Goal: Information Seeking & Learning: Learn about a topic

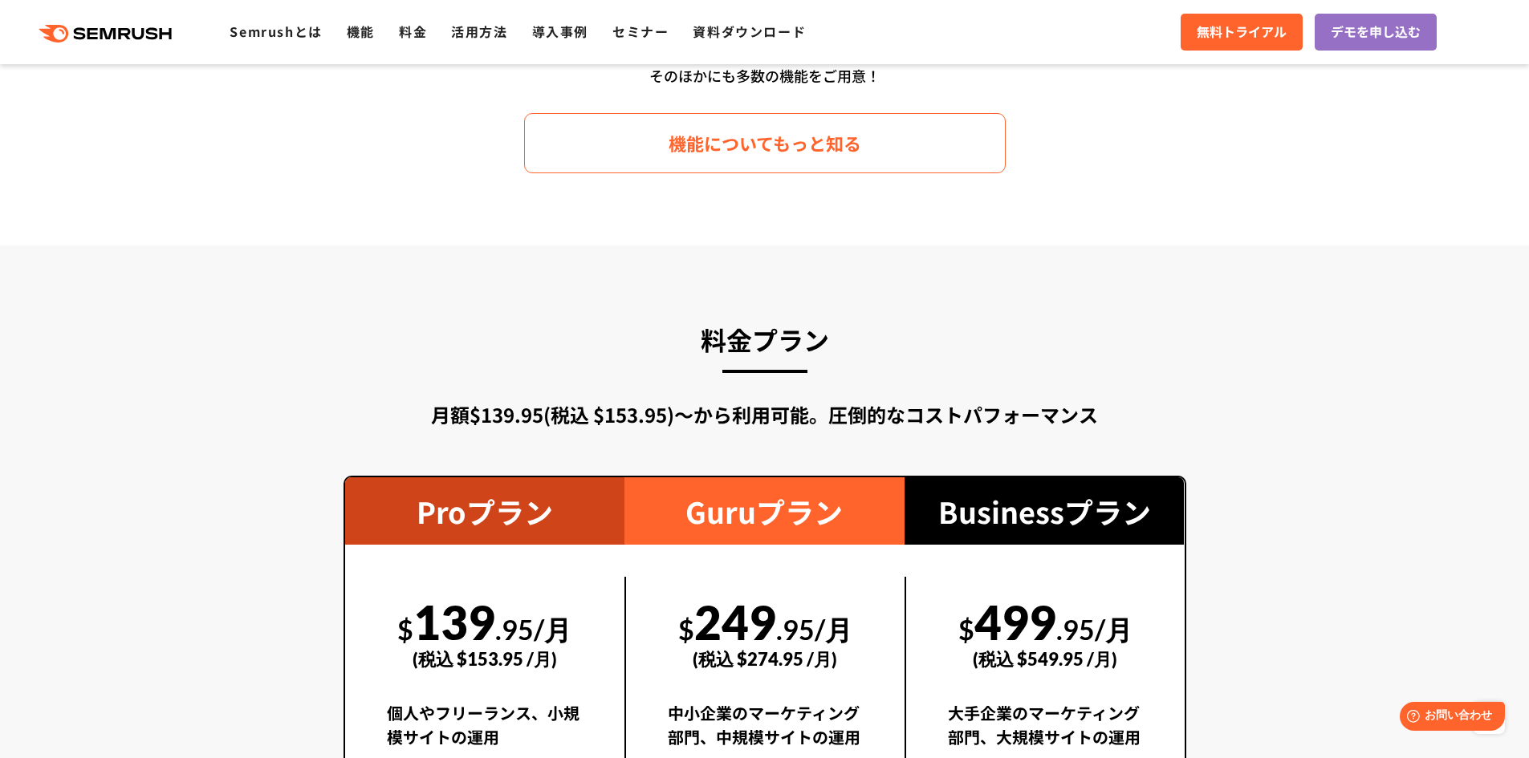
scroll to position [2568, 0]
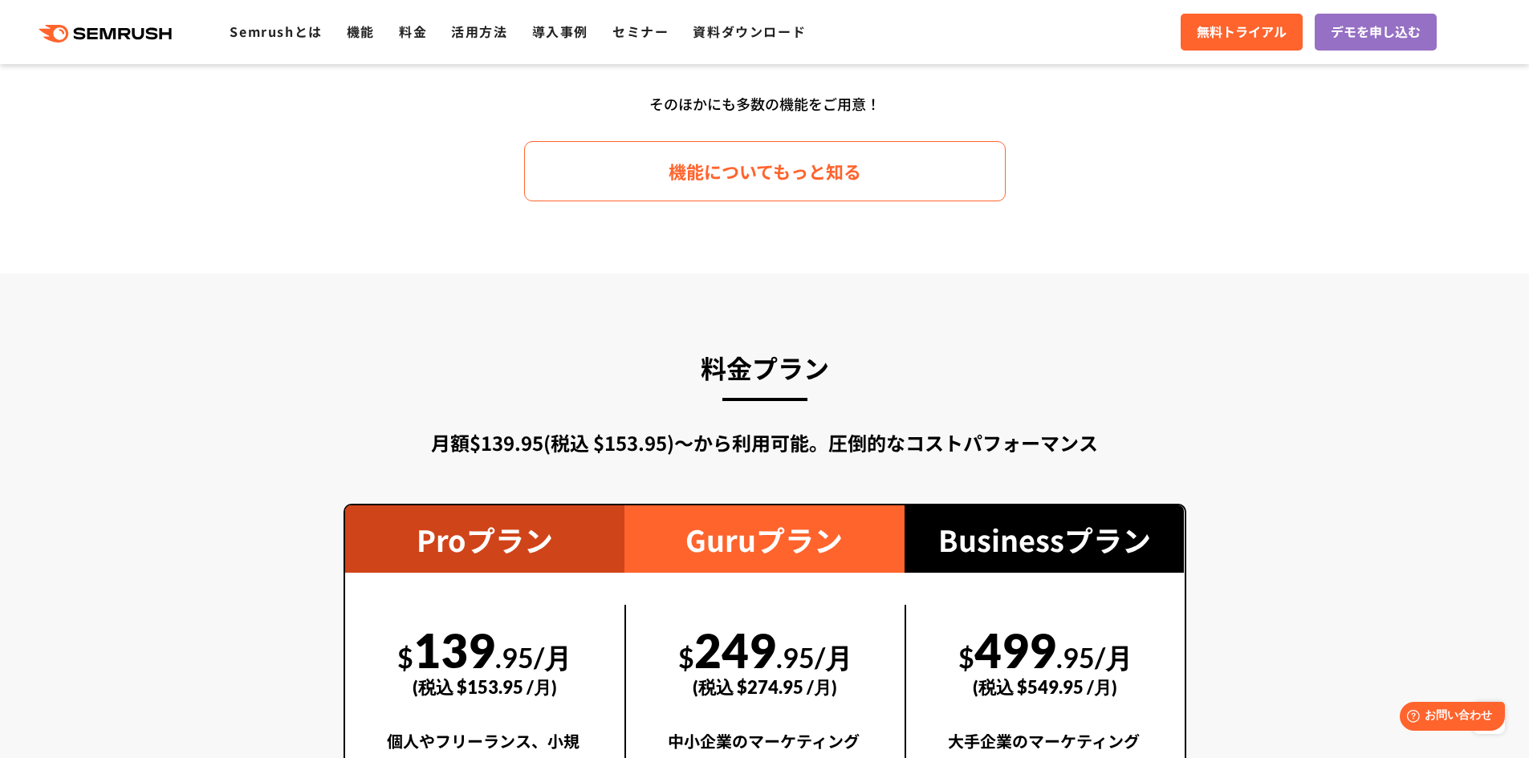
click at [654, 191] on link "機能についてもっと知る" at bounding box center [764, 171] width 481 height 60
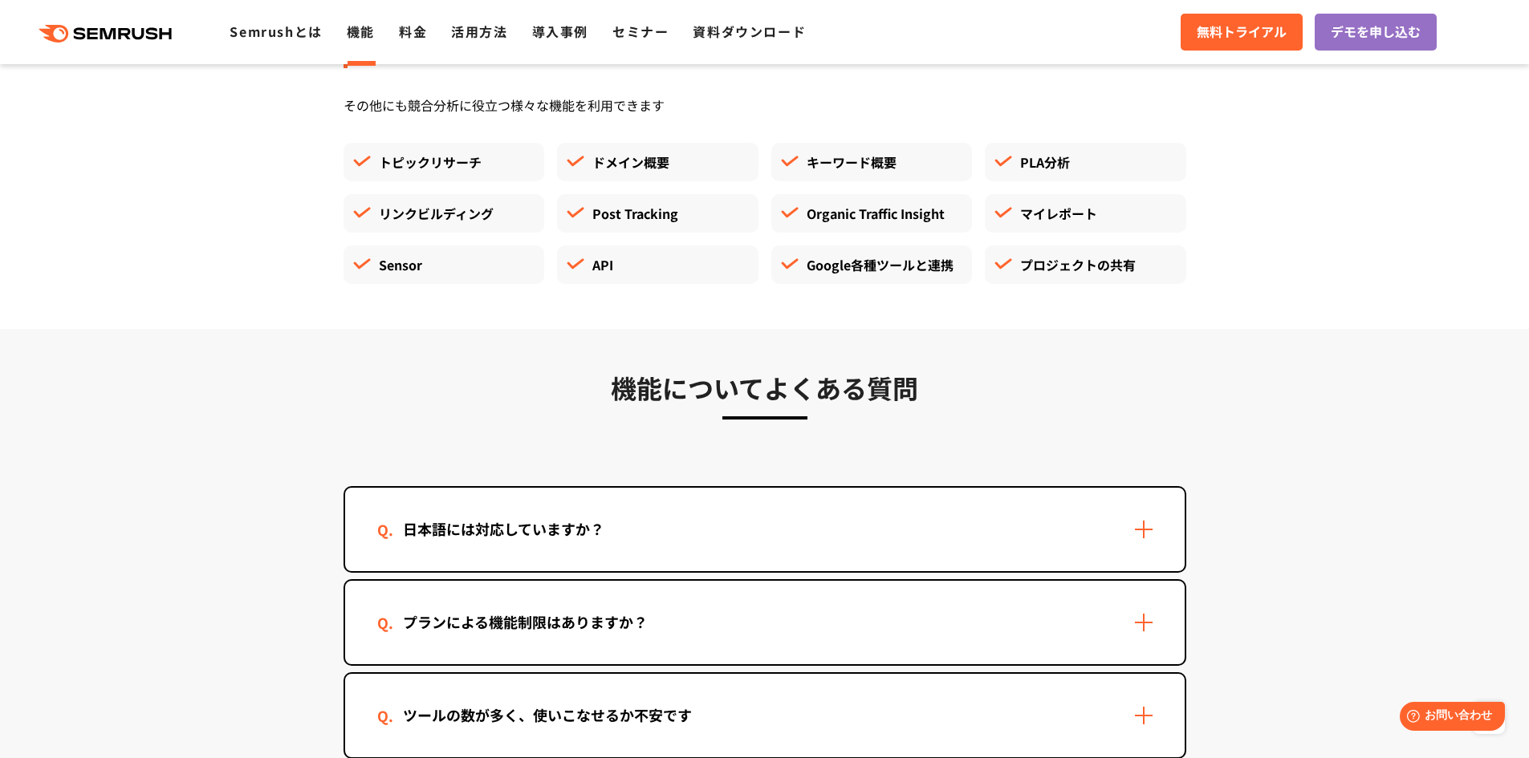
scroll to position [4734, 0]
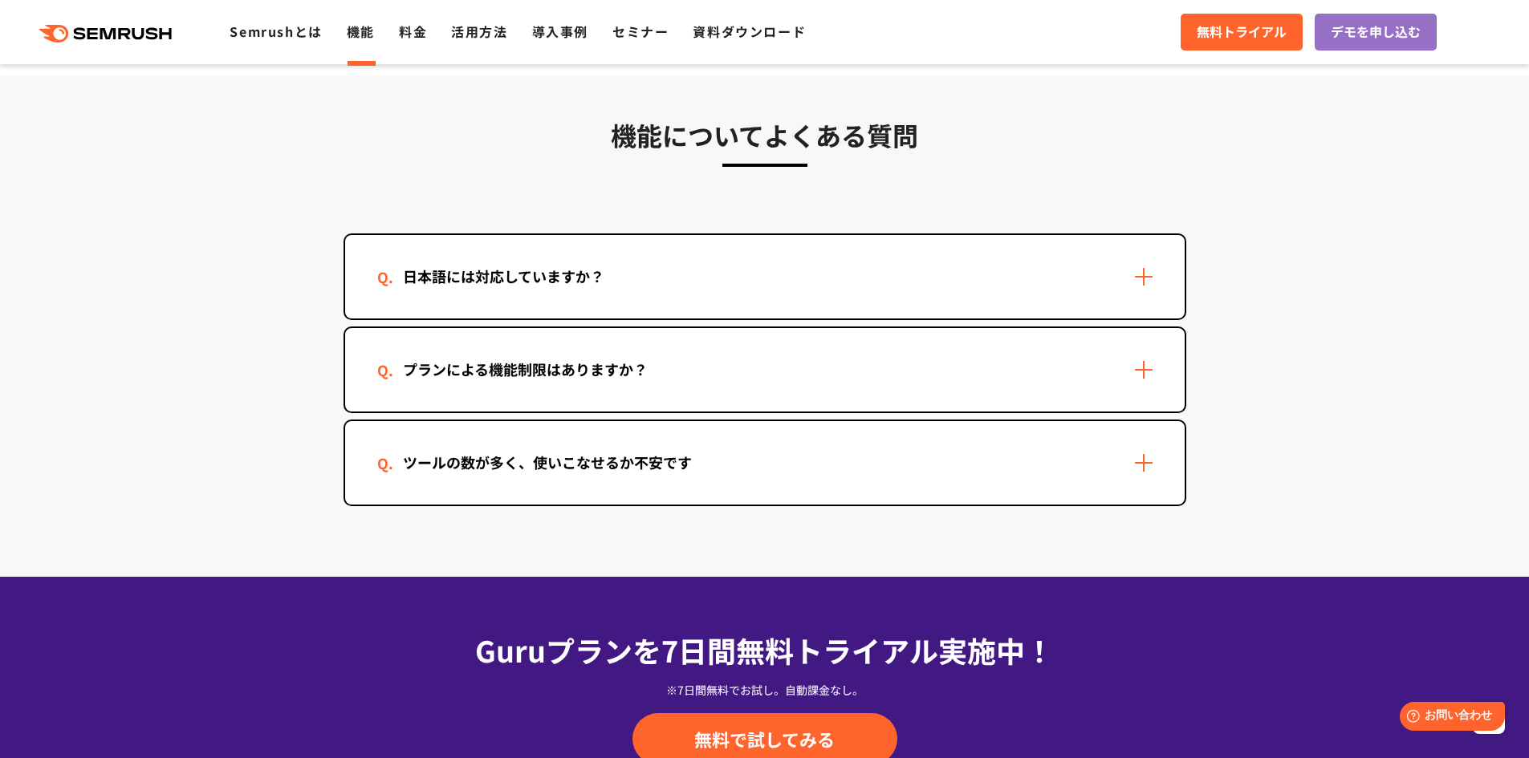
click at [984, 285] on div "日本語には対応していますか？" at bounding box center [764, 276] width 839 height 83
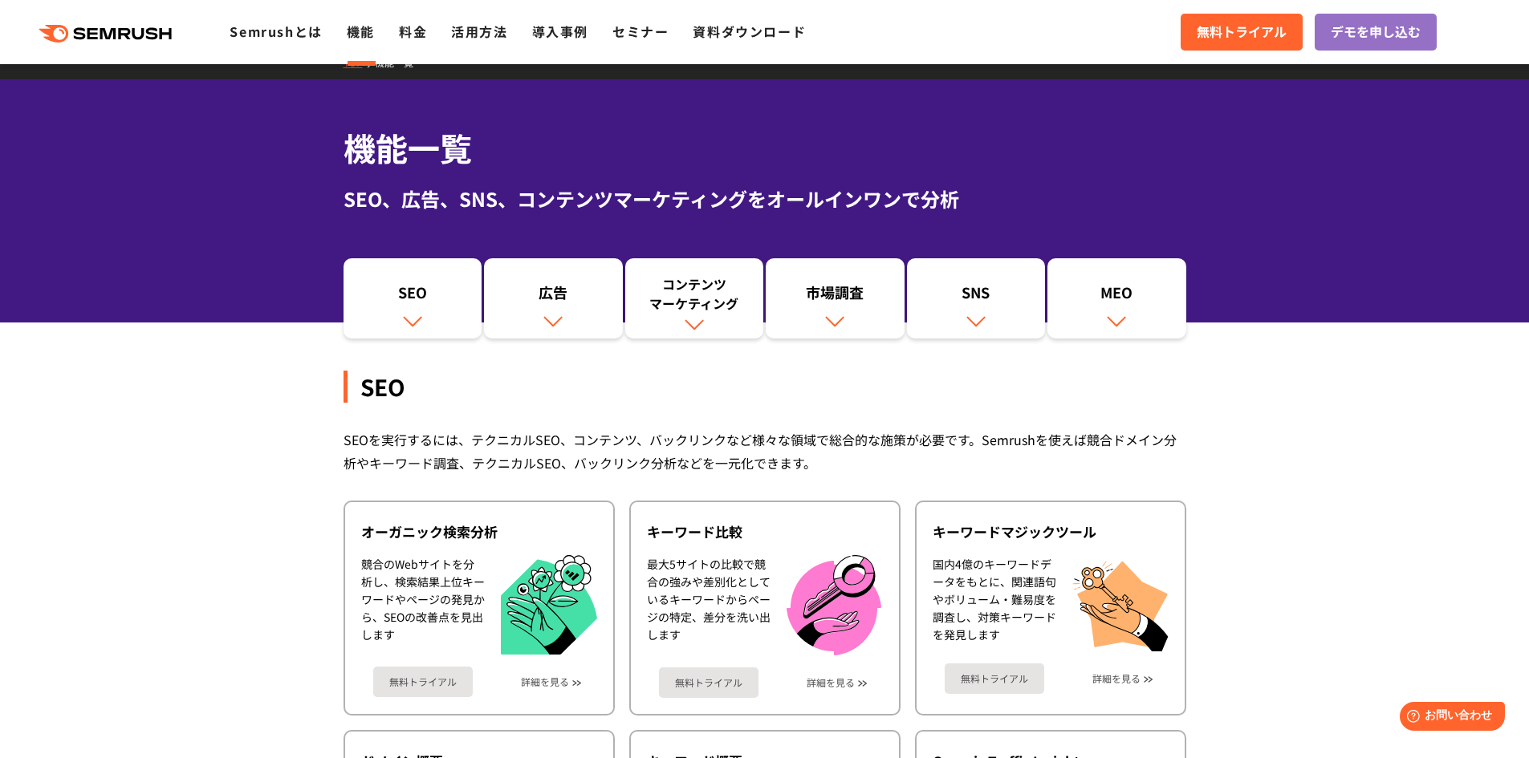
scroll to position [0, 0]
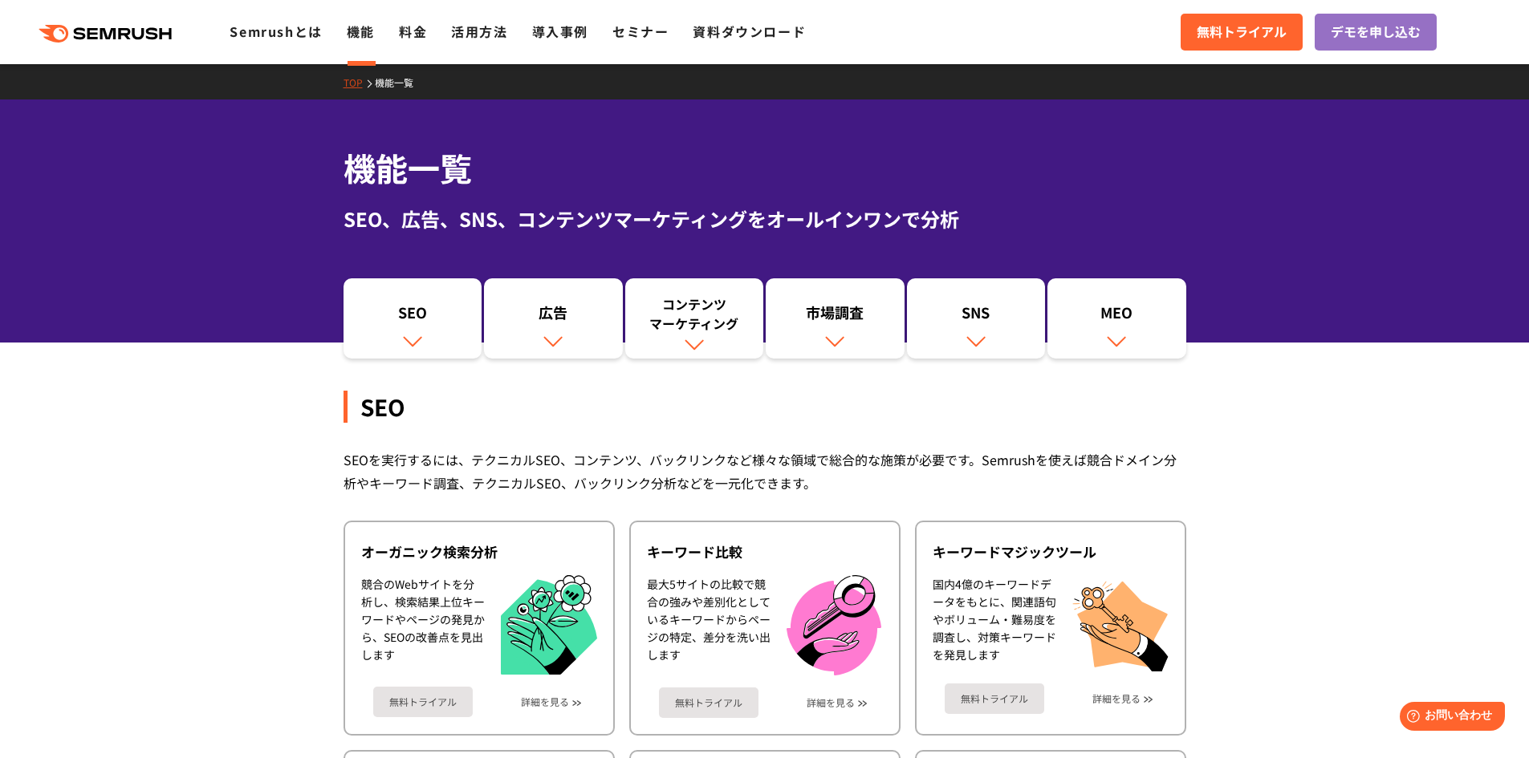
click at [417, 44] on div ".cls {fill: #FF642D;} .cls {fill: #FF642D;} Semrushとは 機能 料金 活用方法 導入事例 セミナー 資料ダウ…" at bounding box center [764, 32] width 1529 height 48
click at [417, 39] on link "料金" at bounding box center [413, 31] width 28 height 19
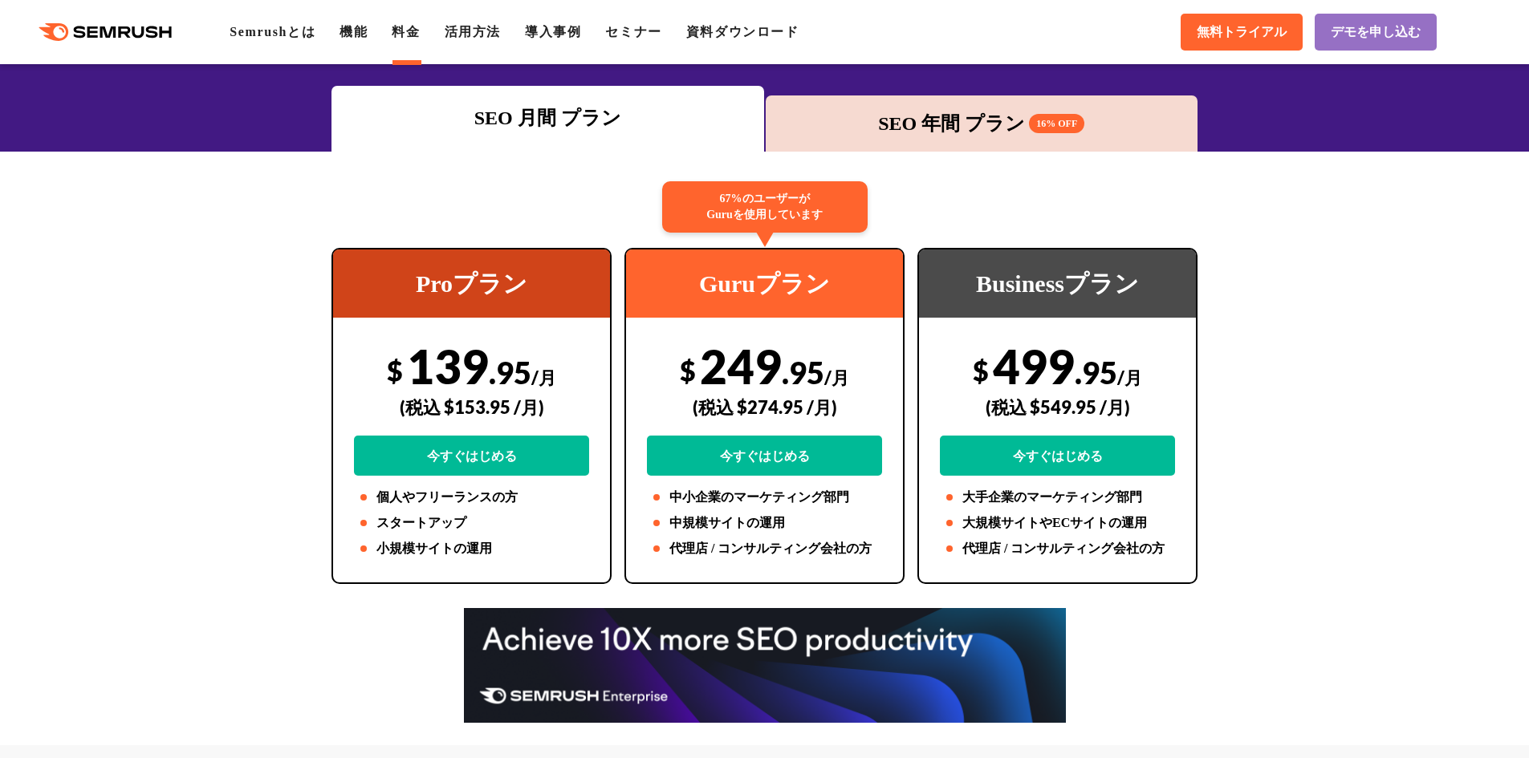
scroll to position [241, 0]
